Goal: Use online tool/utility: Use online tool/utility

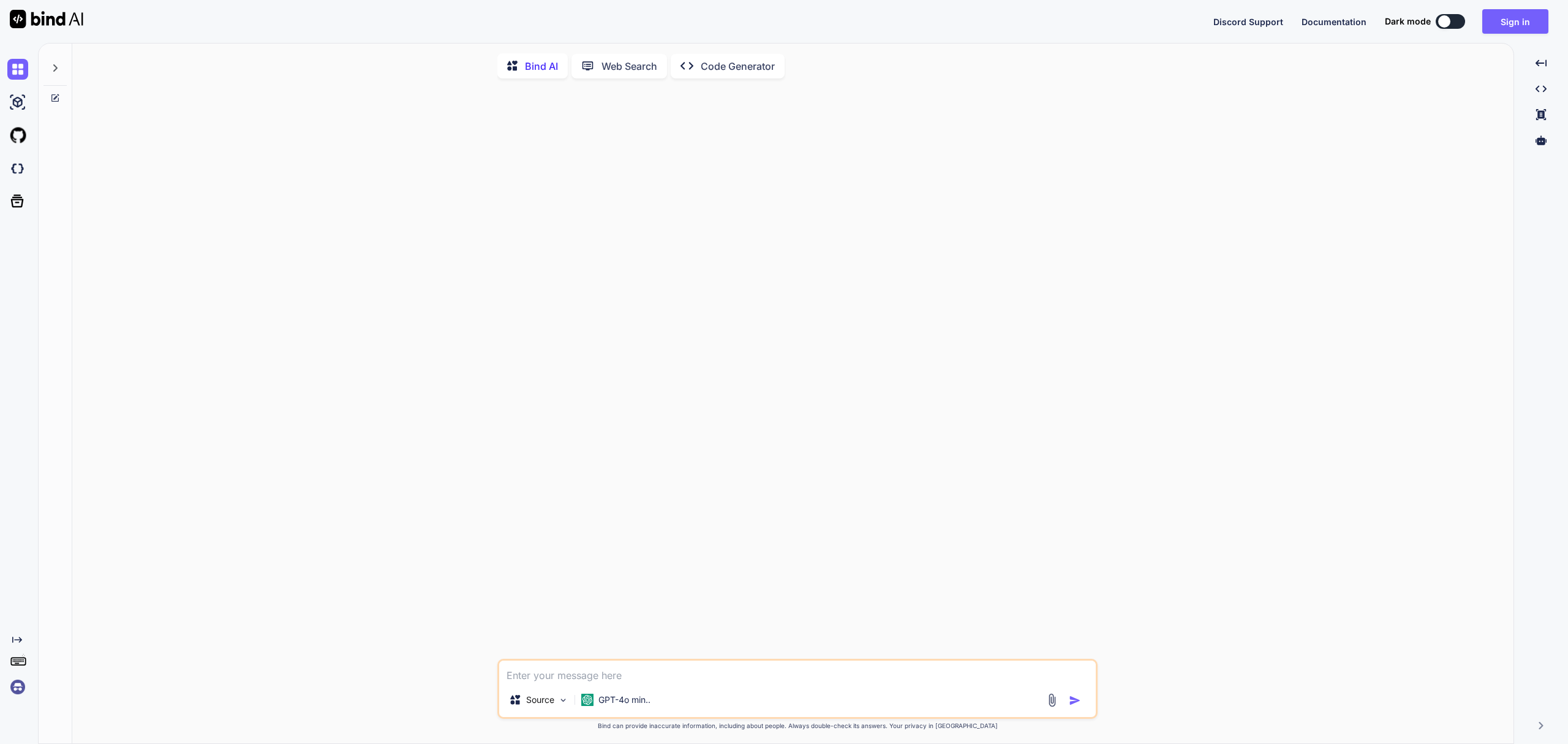
type textarea "x"
click at [8, 163] on img at bounding box center [17, 168] width 21 height 21
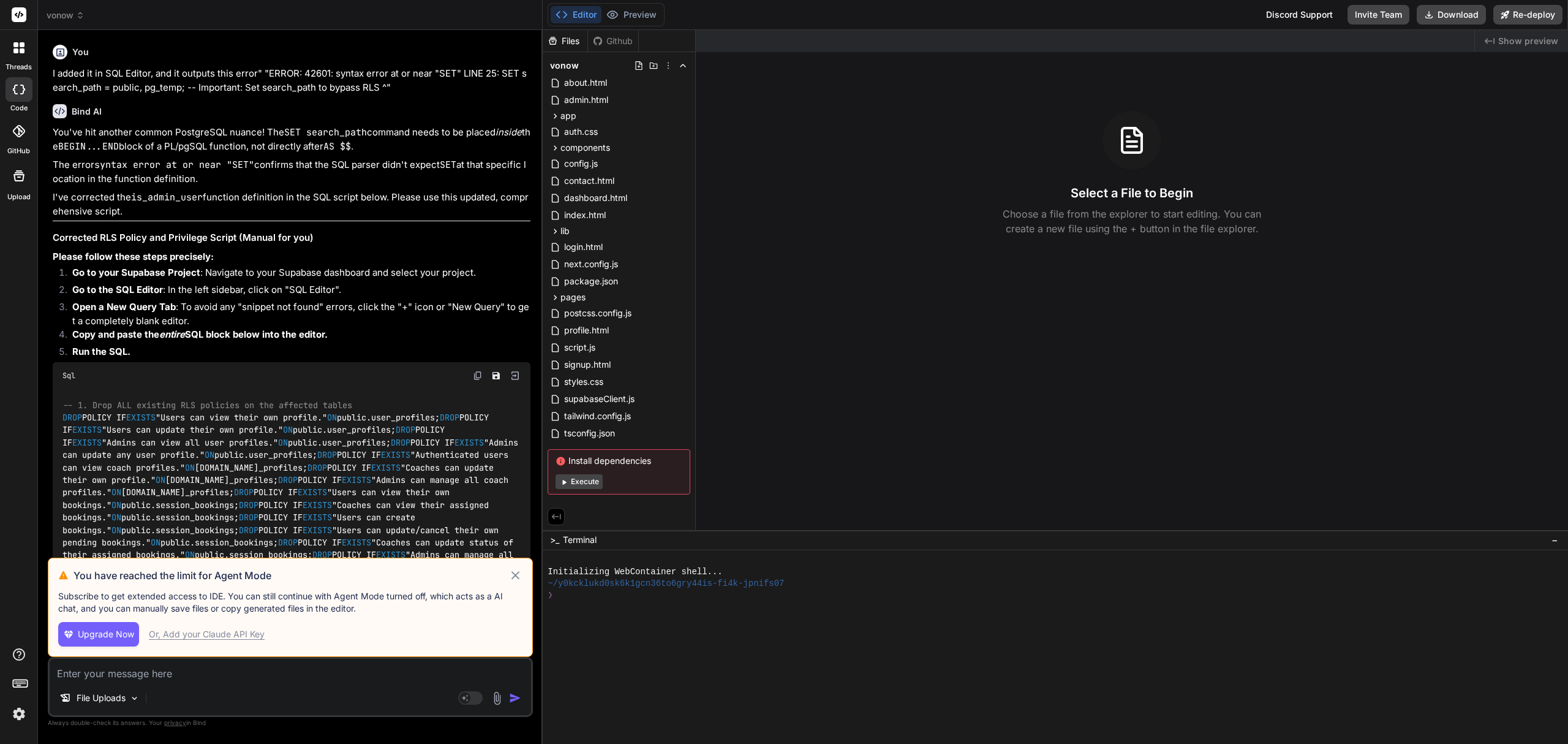
click at [516, 577] on icon at bounding box center [515, 575] width 8 height 8
type textarea "x"
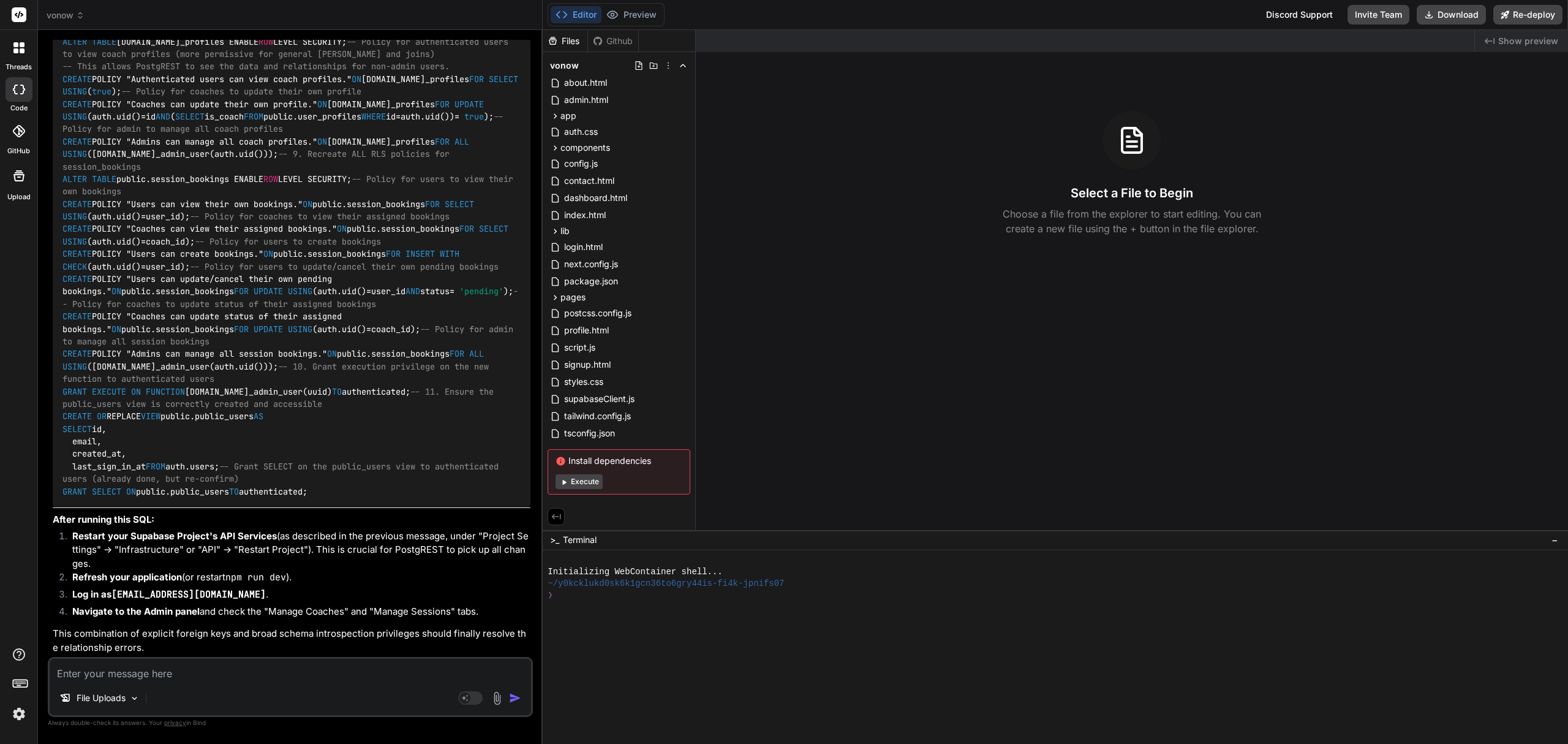
scroll to position [9867, 0]
